Goal: Task Accomplishment & Management: Use online tool/utility

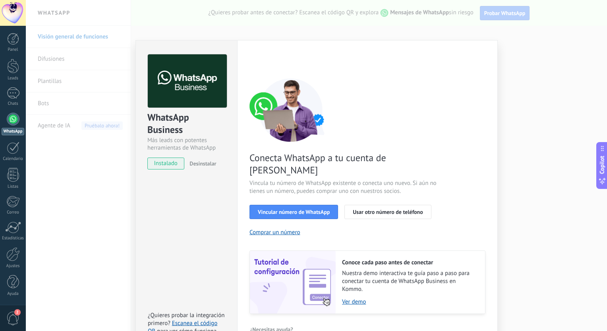
scroll to position [14, 0]
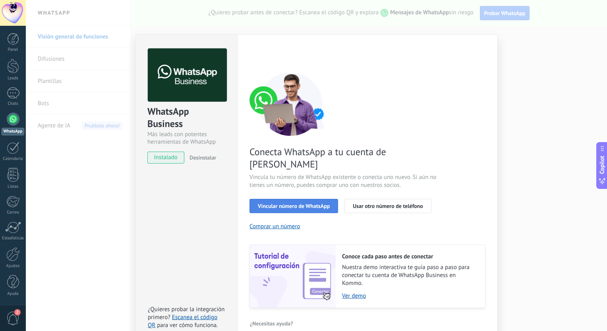
click at [294, 203] on span "Vincular número de WhatsApp" at bounding box center [294, 206] width 72 height 6
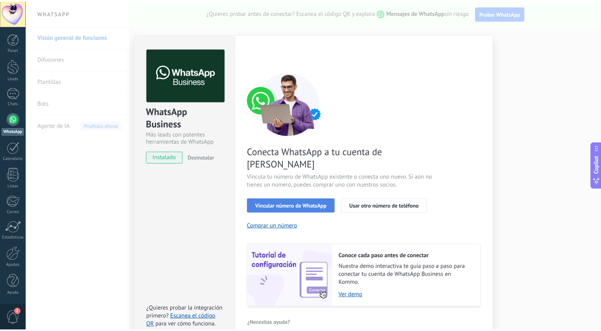
scroll to position [0, 0]
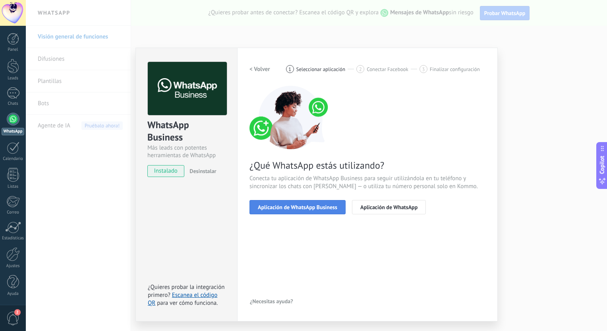
click at [313, 212] on button "Aplicación de WhatsApp Business" at bounding box center [297, 207] width 96 height 14
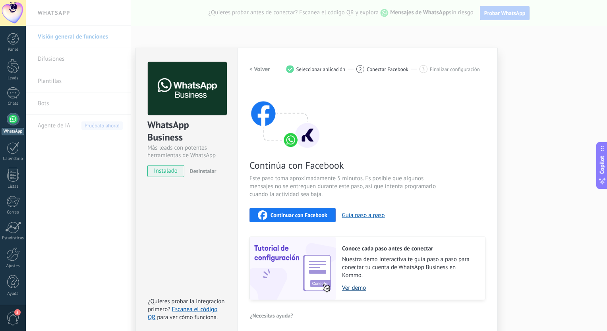
click at [357, 289] on link "Ver demo" at bounding box center [409, 288] width 135 height 8
click at [311, 214] on span "Continuar con Facebook" at bounding box center [298, 215] width 57 height 6
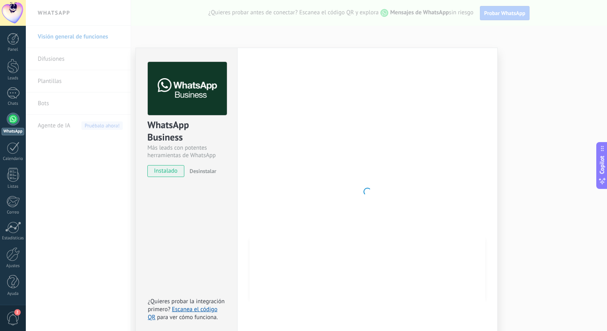
drag, startPoint x: 110, startPoint y: 210, endPoint x: 121, endPoint y: 207, distance: 11.2
click at [110, 210] on div "WhatsApp Business Más leads con potentes herramientas de WhatsApp instalado Des…" at bounding box center [316, 165] width 581 height 331
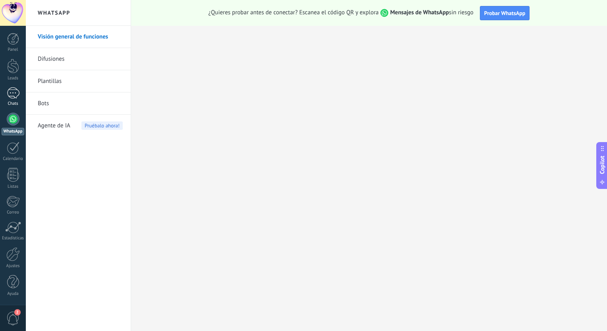
click at [16, 98] on div at bounding box center [13, 93] width 13 height 12
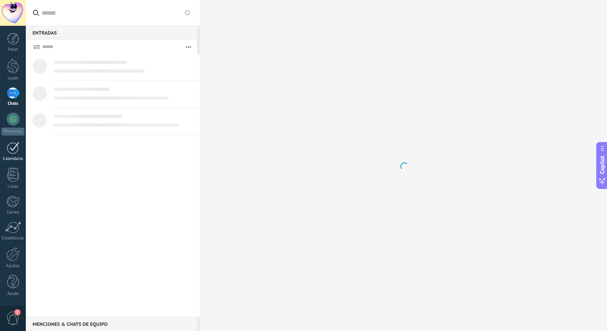
click at [14, 145] on div at bounding box center [13, 148] width 13 height 12
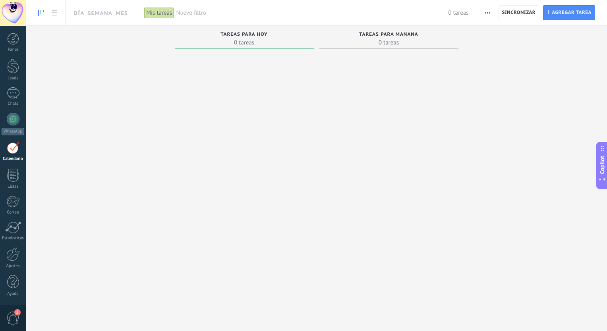
click at [17, 320] on span "2" at bounding box center [13, 319] width 14 height 14
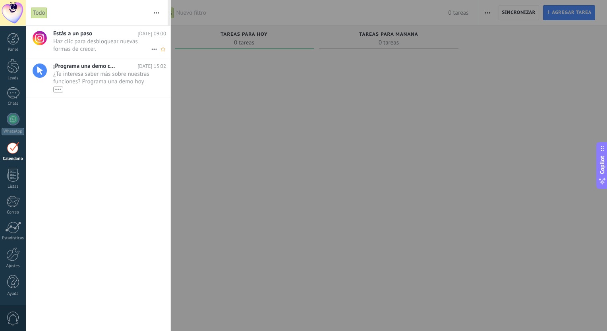
click at [89, 41] on span "Haz clic para desbloquear nuevas formas de crecer. •••" at bounding box center [102, 45] width 98 height 15
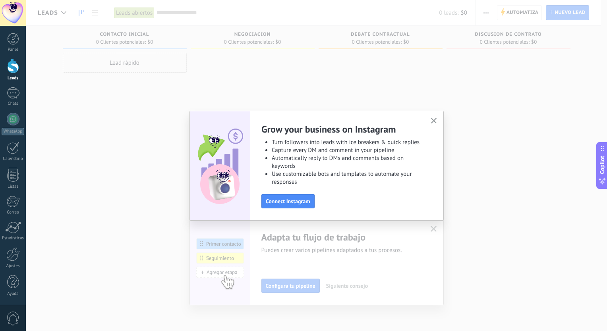
click at [432, 124] on icon "button" at bounding box center [434, 121] width 6 height 6
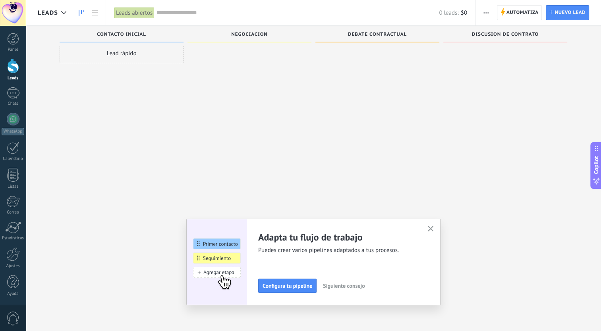
scroll to position [14, 0]
